Goal: Obtain resource: Obtain resource

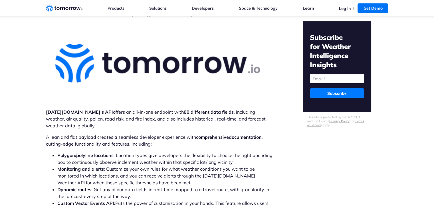
scroll to position [1691, 0]
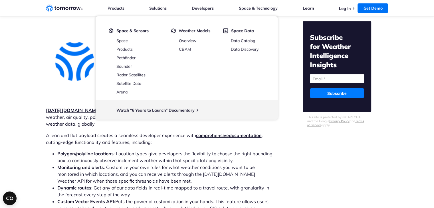
click at [55, 108] on strong "[DATE][DOMAIN_NAME]’s API" at bounding box center [79, 111] width 67 height 6
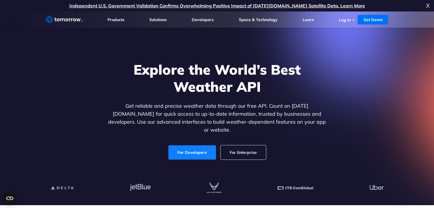
click at [175, 151] on link "For Developers" at bounding box center [192, 153] width 48 height 14
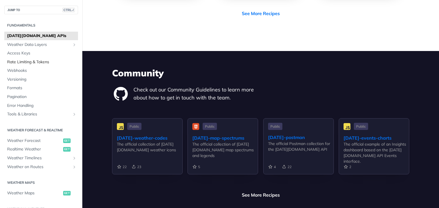
scroll to position [1119, 0]
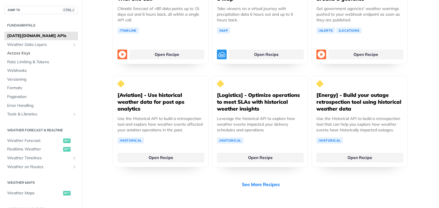
click at [34, 51] on span "Access Keys" at bounding box center [41, 54] width 69 height 6
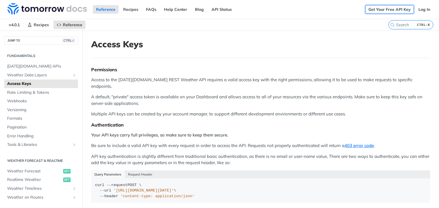
click at [392, 7] on link "Get Your Free API Key" at bounding box center [389, 9] width 49 height 9
